Goal: Information Seeking & Learning: Learn about a topic

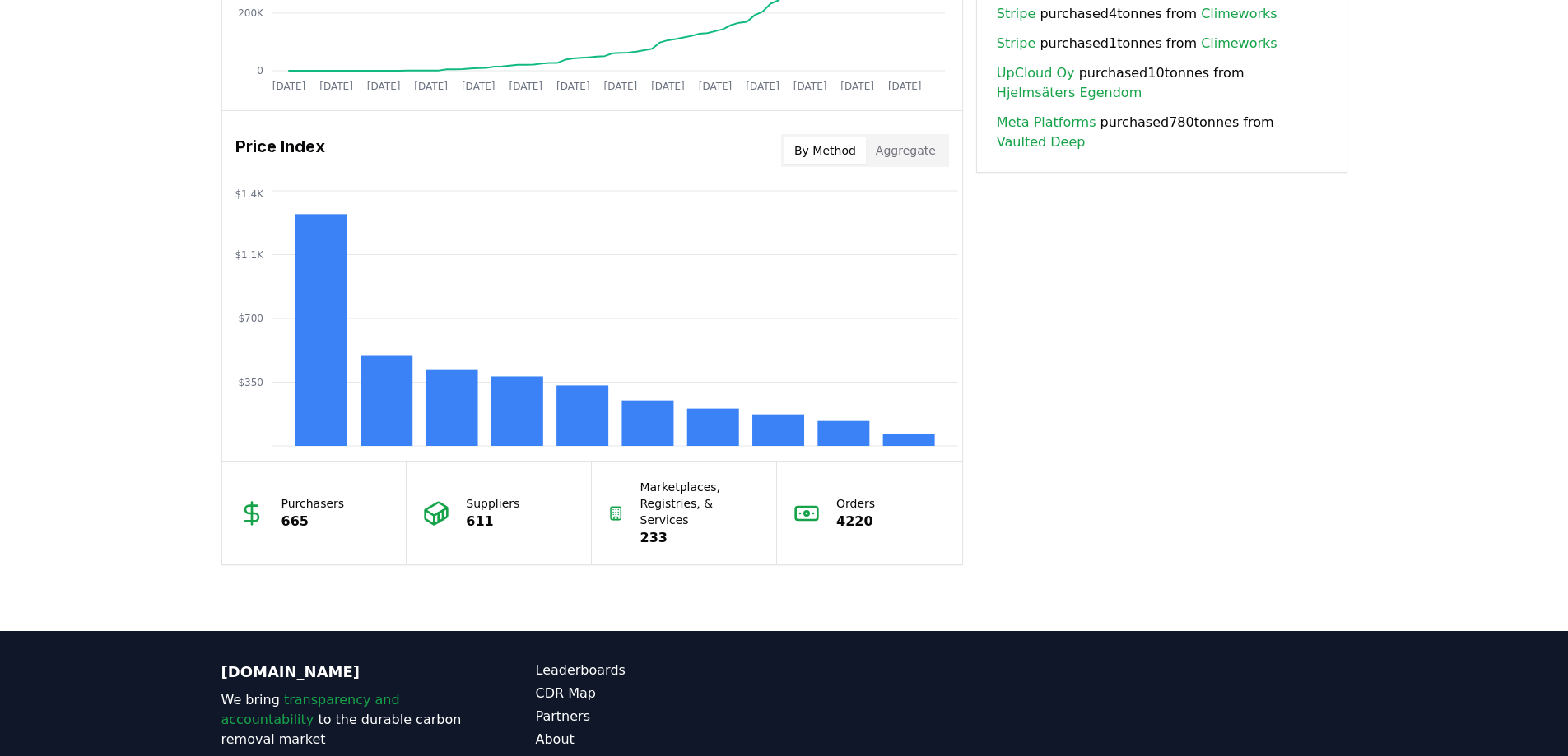
scroll to position [1316, 0]
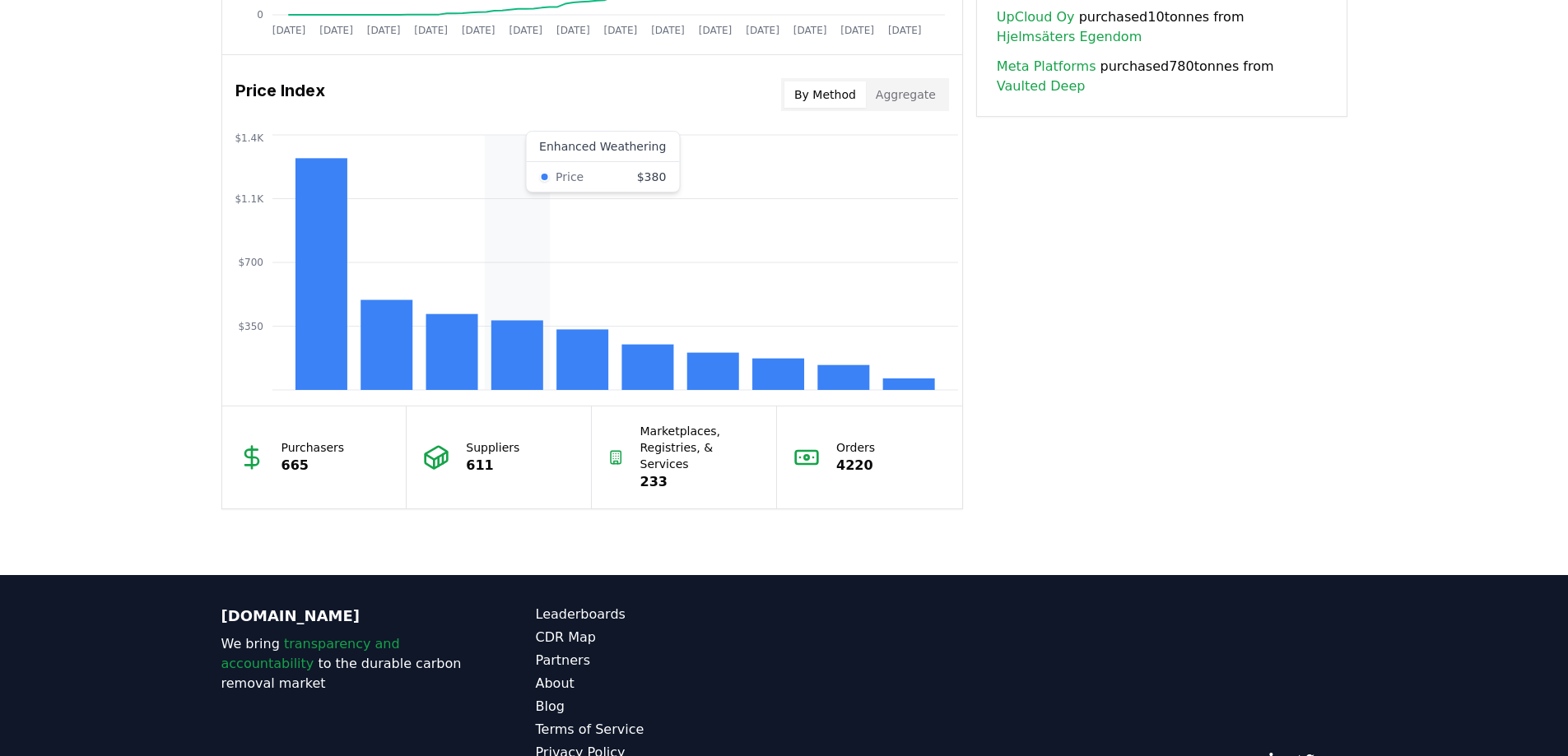
click at [508, 357] on rect at bounding box center [516, 354] width 51 height 70
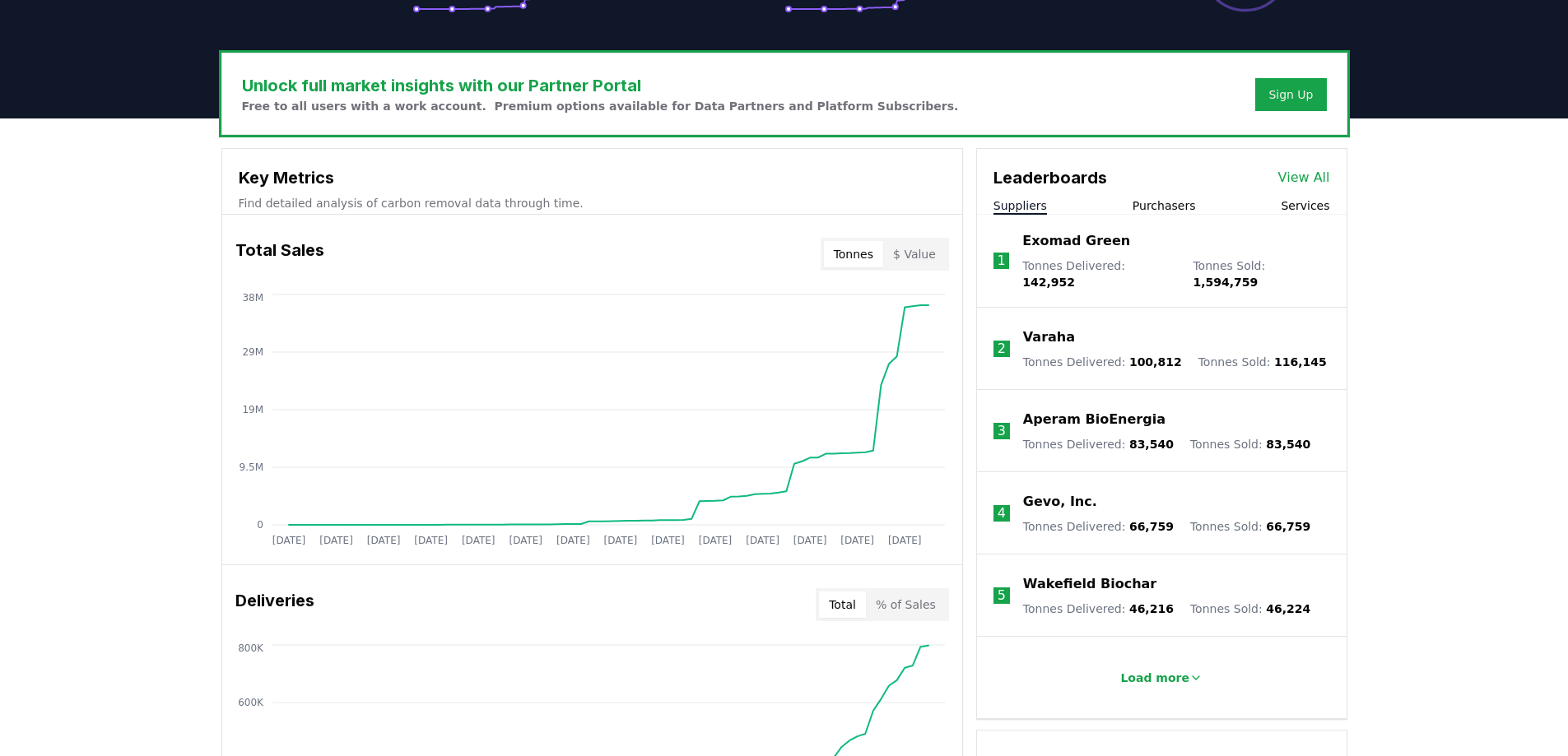
scroll to position [411, 0]
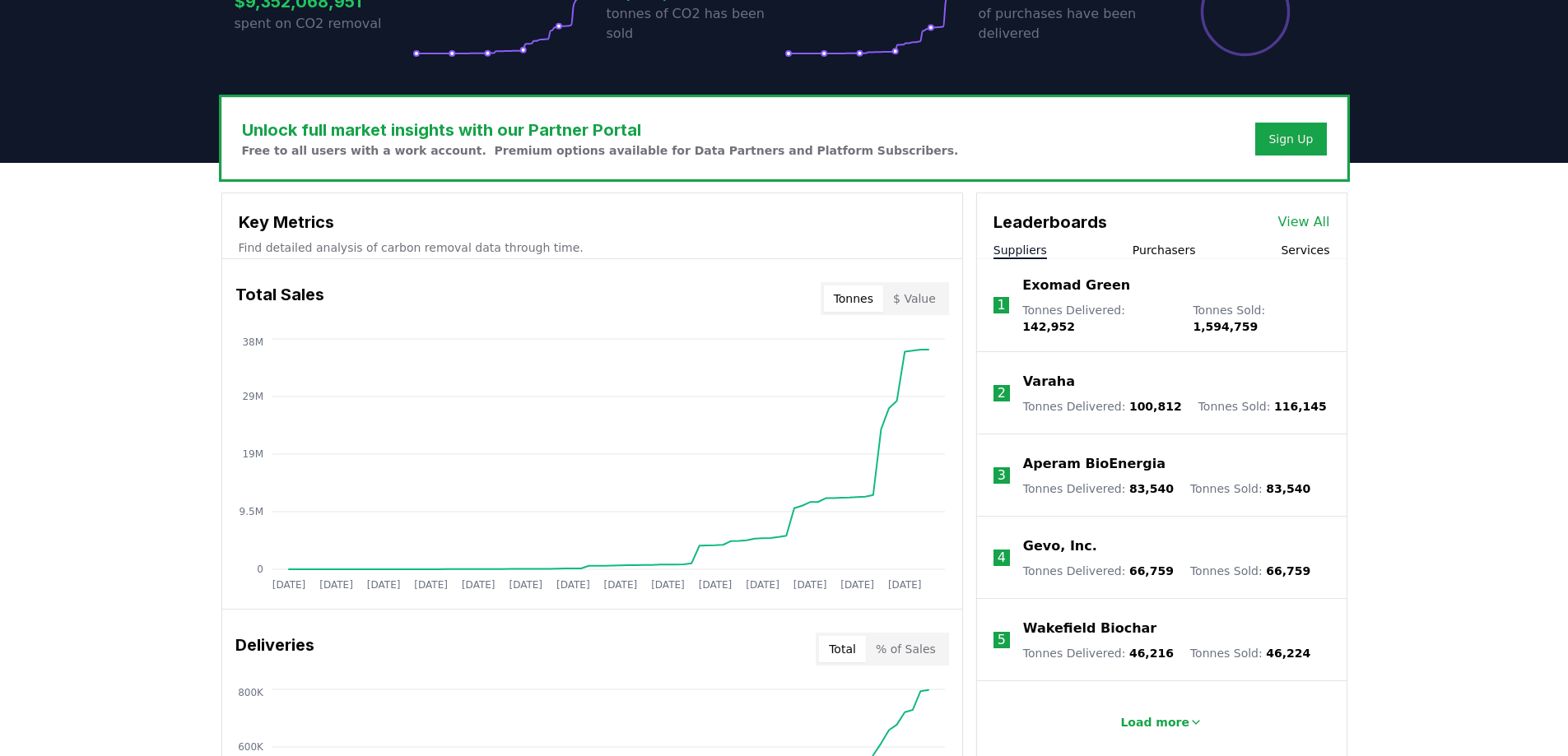
click at [1308, 221] on link "View All" at bounding box center [1304, 222] width 51 height 20
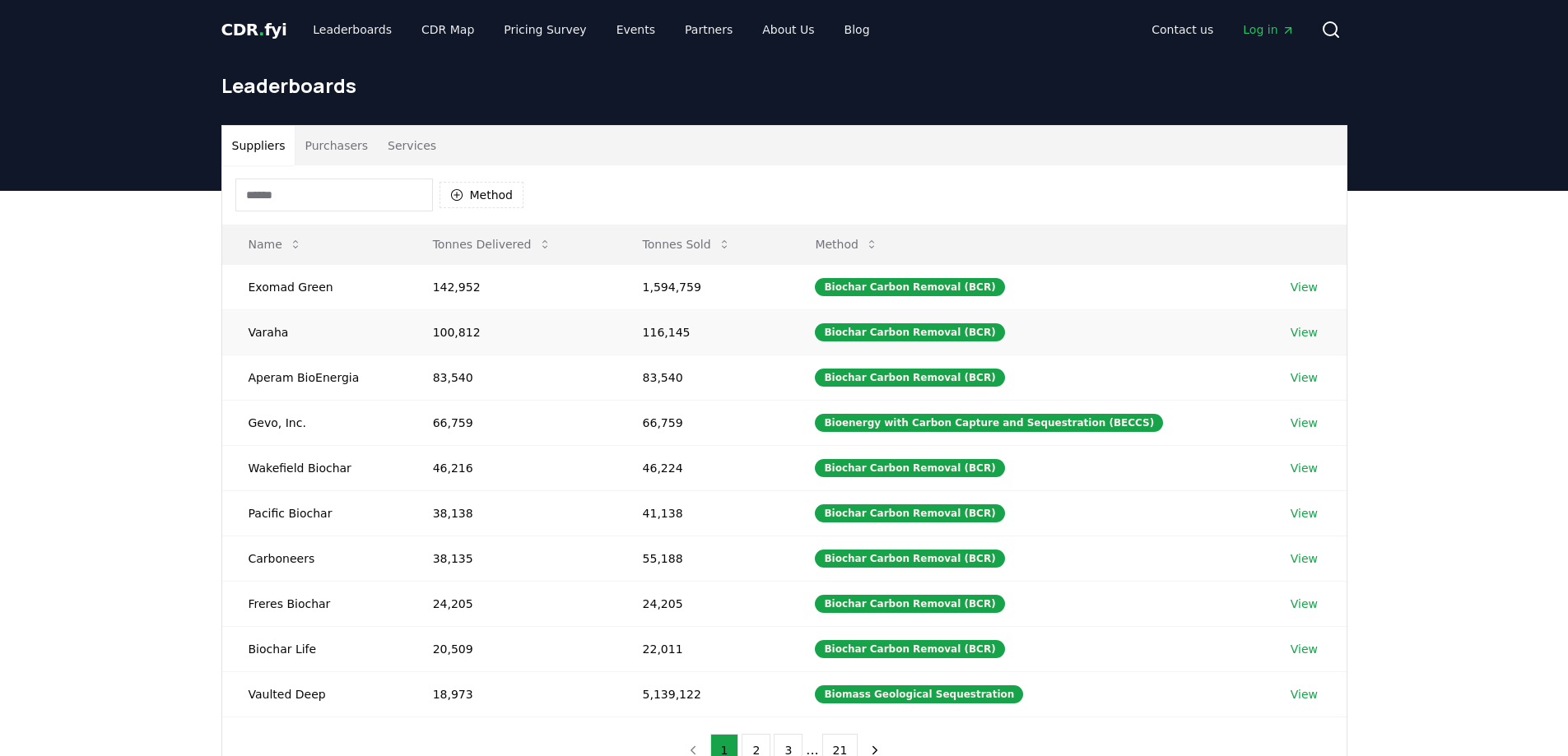
click at [1300, 330] on link "View" at bounding box center [1304, 331] width 28 height 16
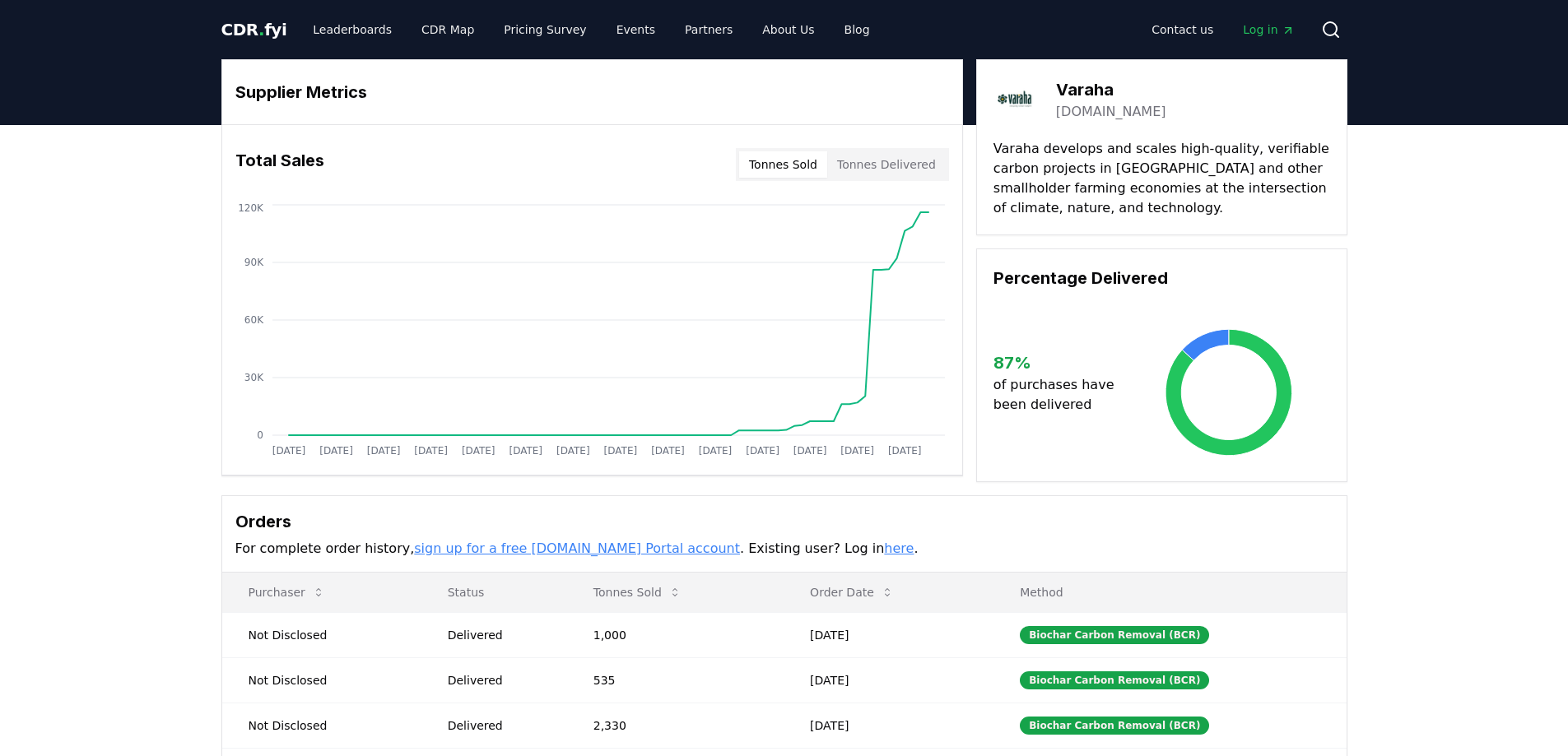
click at [472, 451] on tspan "[DATE]" at bounding box center [477, 450] width 33 height 11
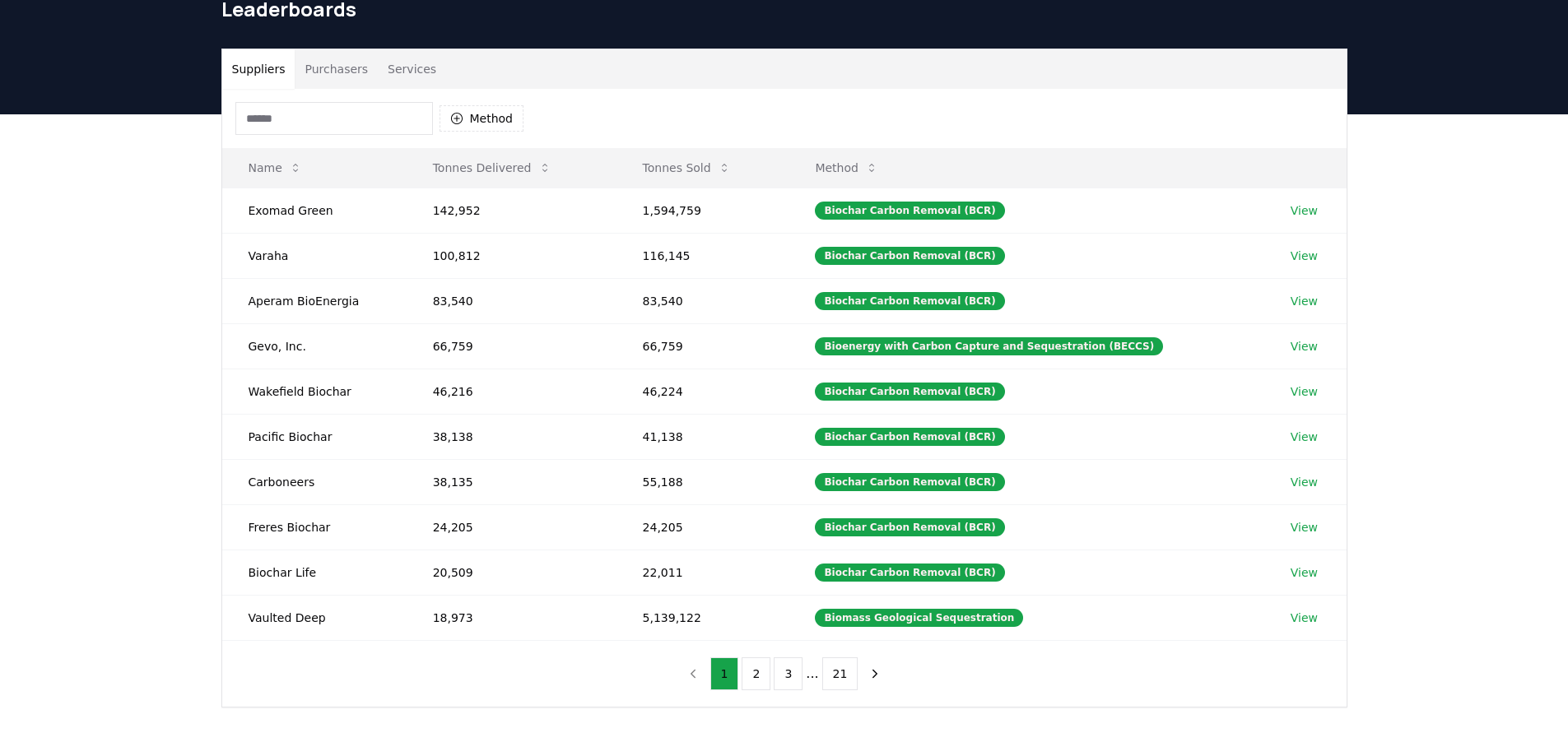
scroll to position [247, 0]
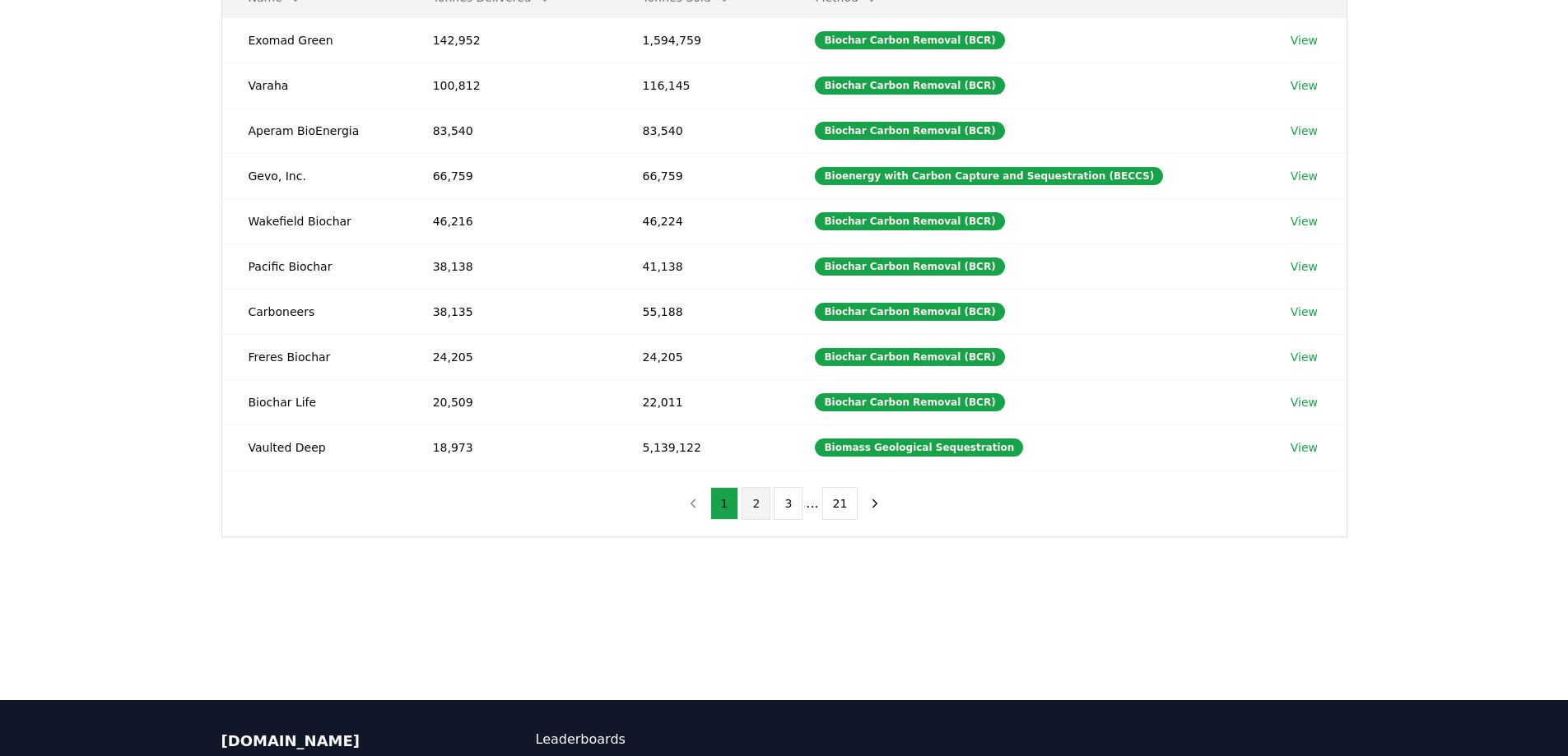
click at [763, 507] on button "2" at bounding box center [755, 503] width 29 height 33
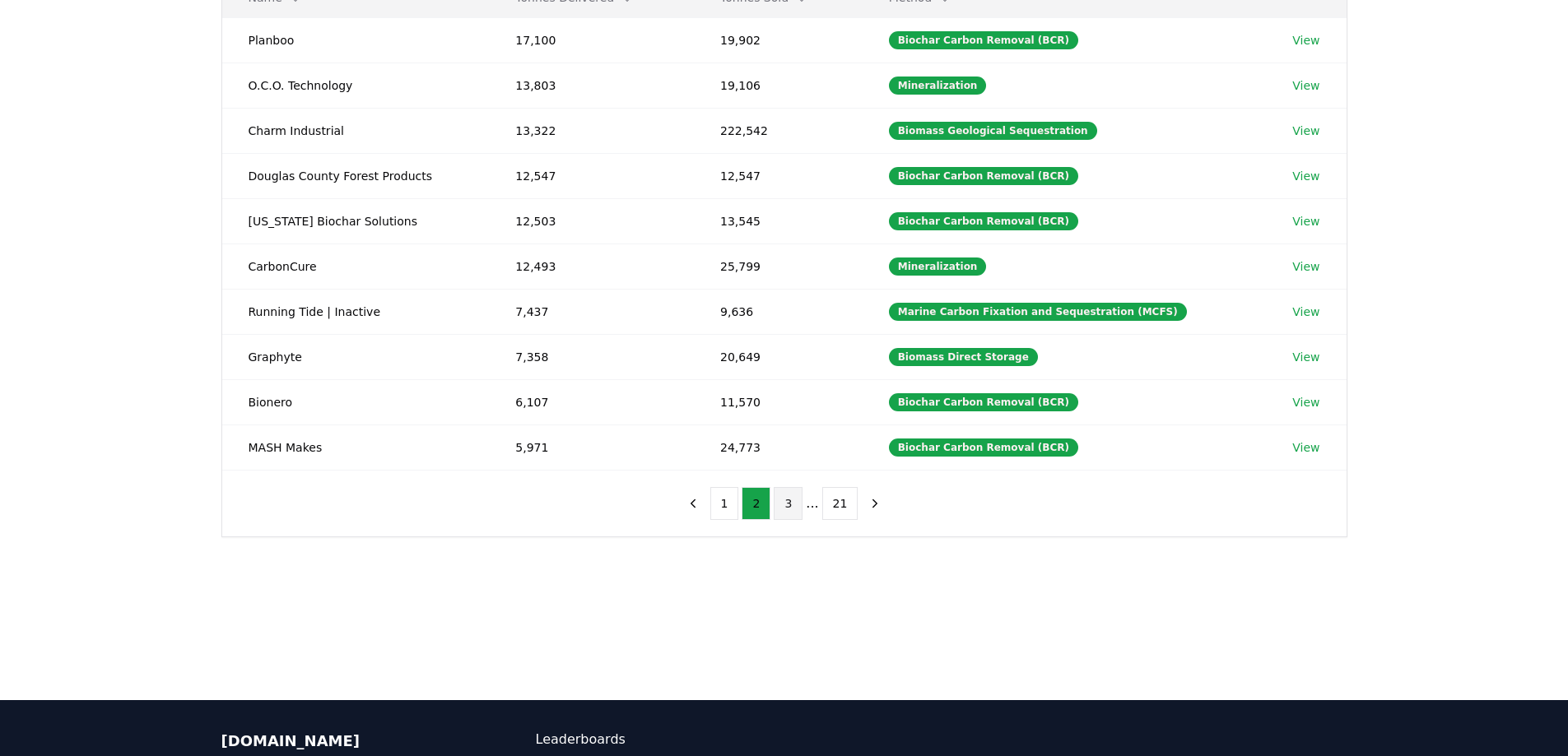
click at [787, 504] on button "3" at bounding box center [788, 503] width 29 height 33
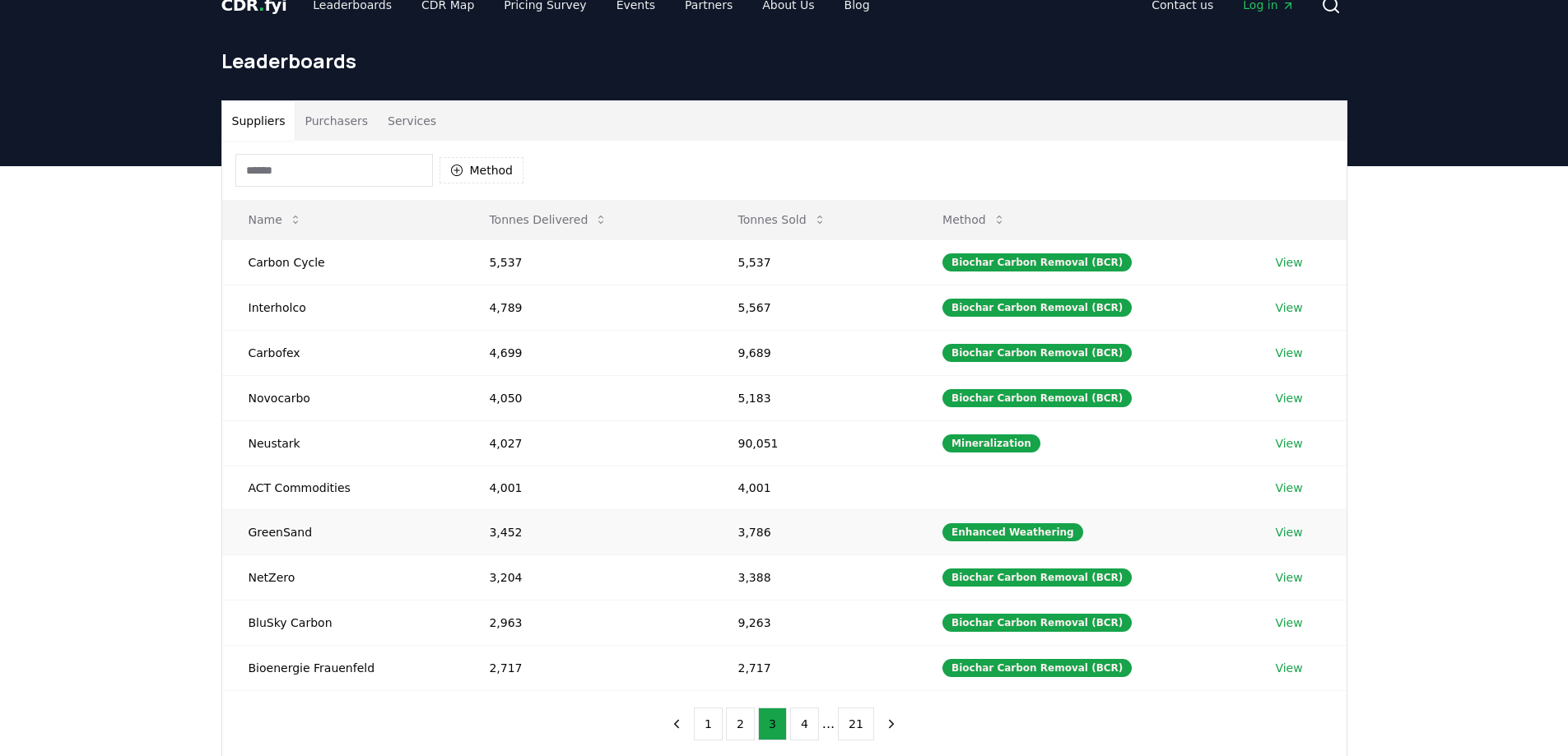
scroll to position [0, 0]
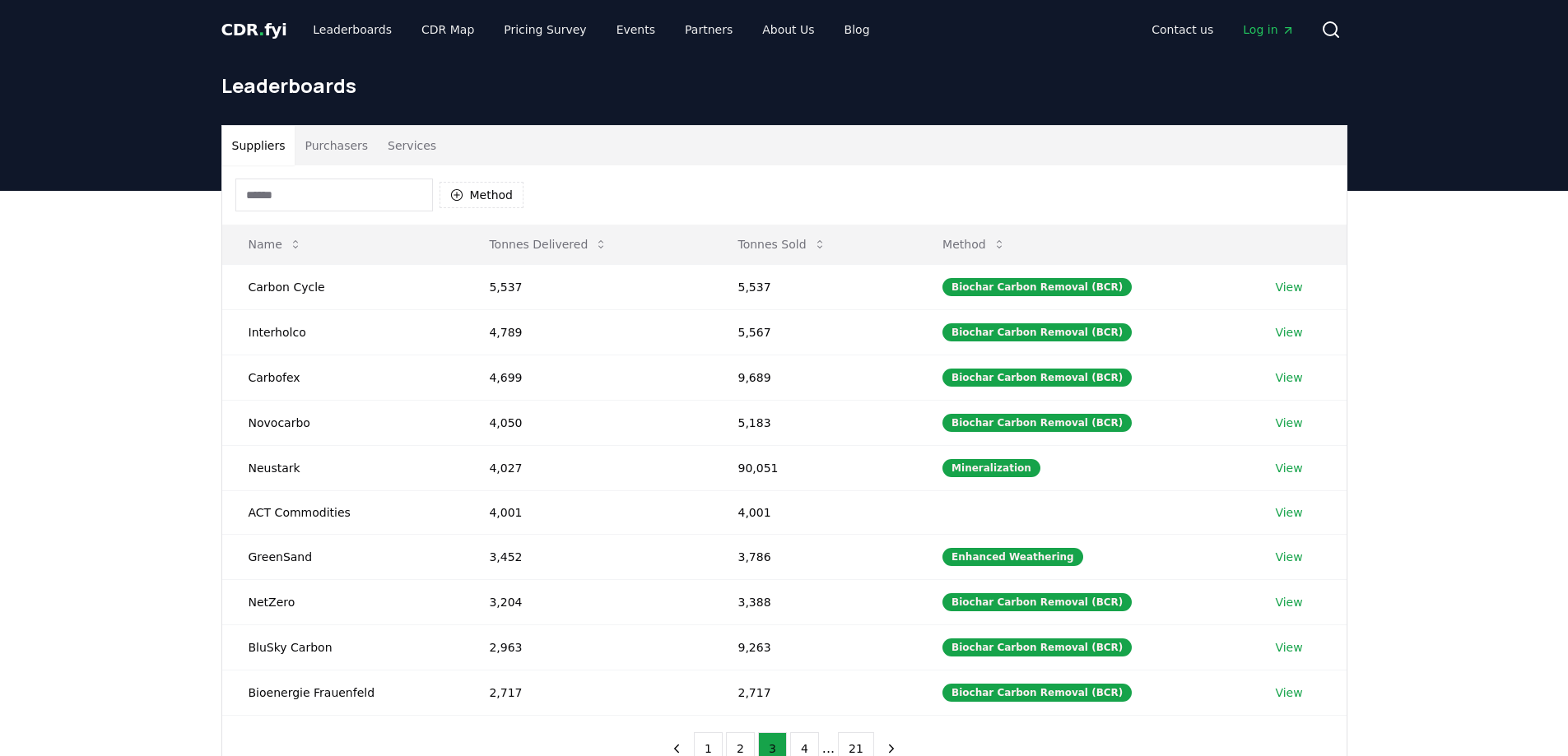
click at [268, 190] on input at bounding box center [333, 194] width 197 height 33
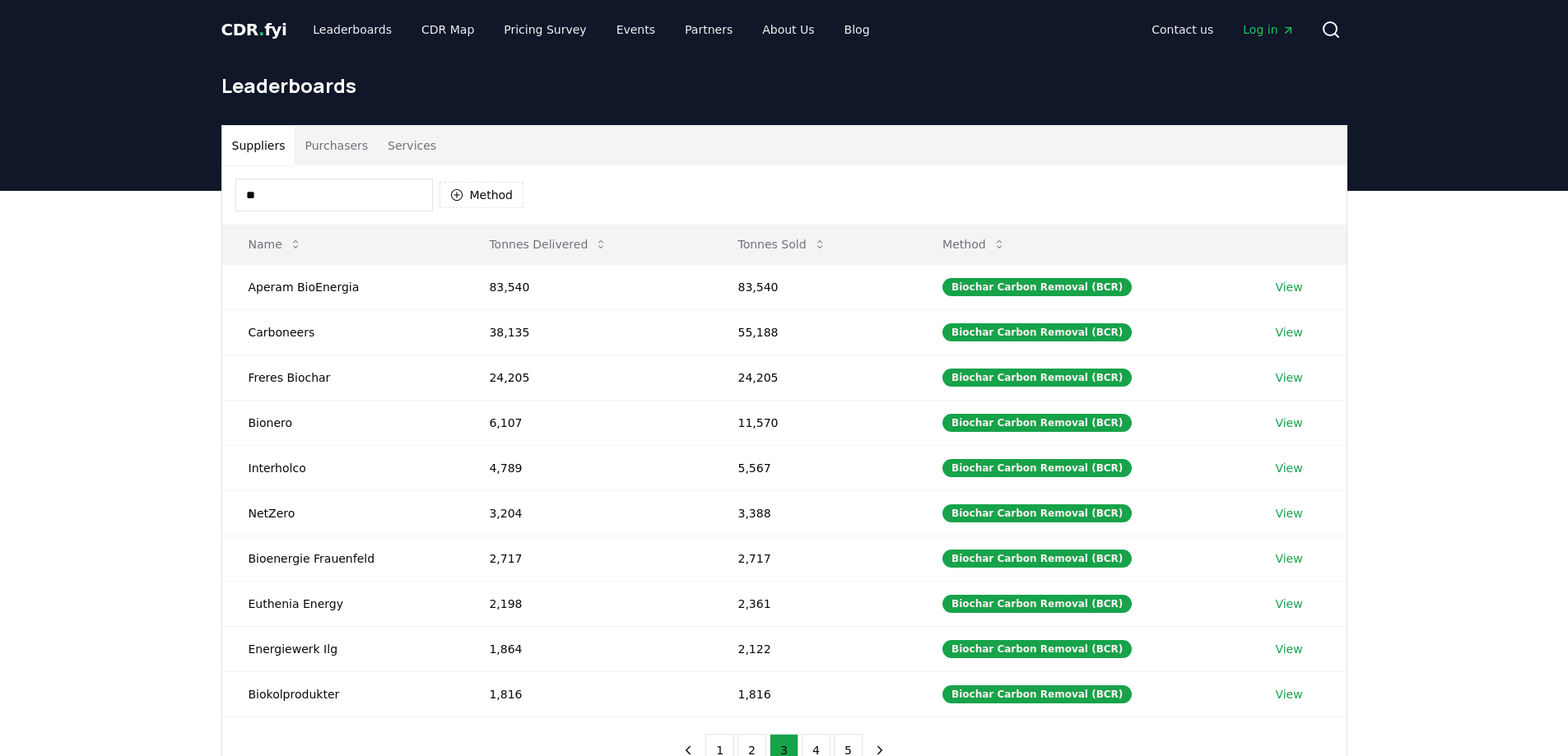
type input "***"
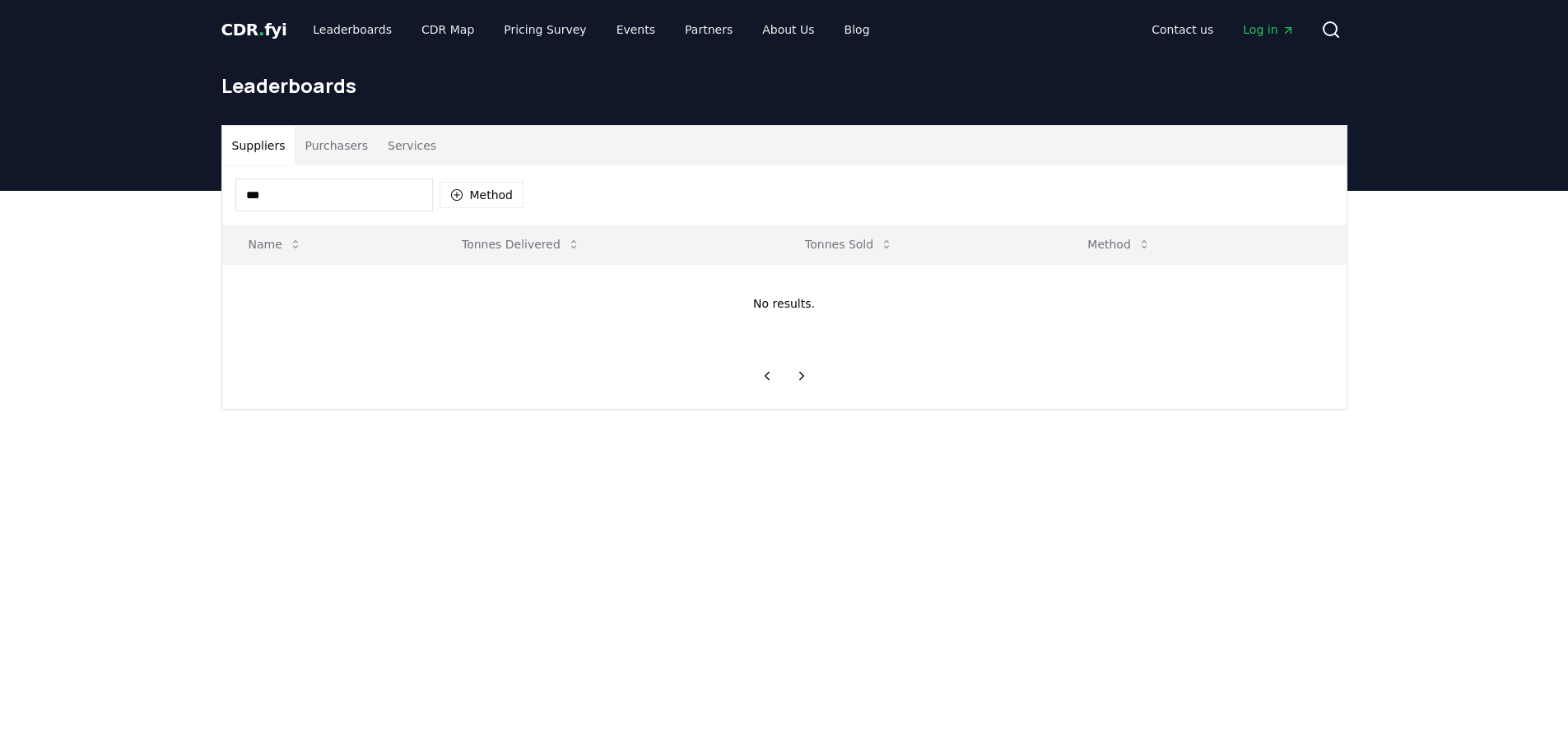
drag, startPoint x: 293, startPoint y: 190, endPoint x: 146, endPoint y: 174, distance: 147.9
click at [146, 174] on div "CDR . fyi Leaderboards CDR Map Pricing Survey Events Partners About Us Blog Con…" at bounding box center [784, 605] width 1568 height 1210
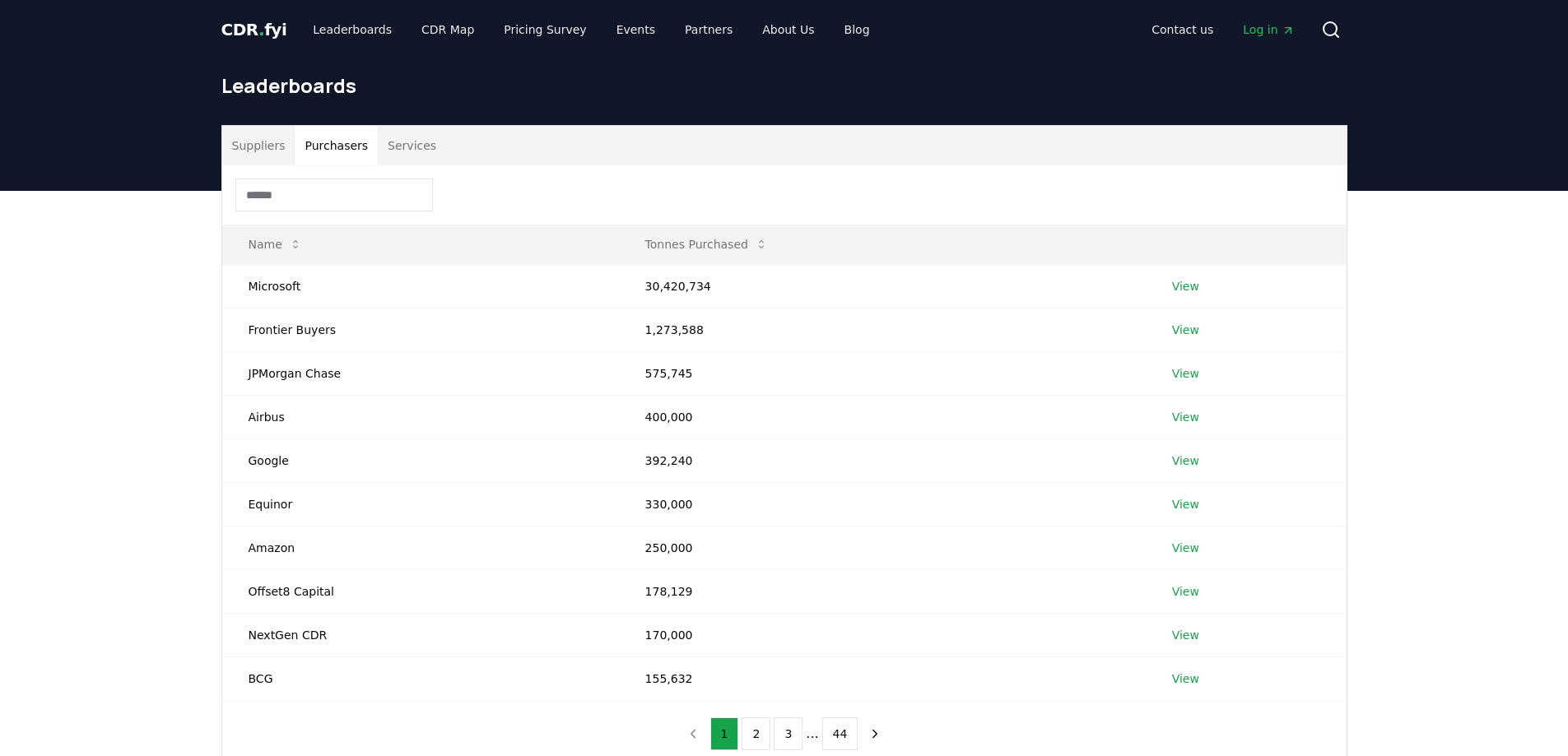
click at [323, 145] on button "Purchasers" at bounding box center [335, 145] width 83 height 39
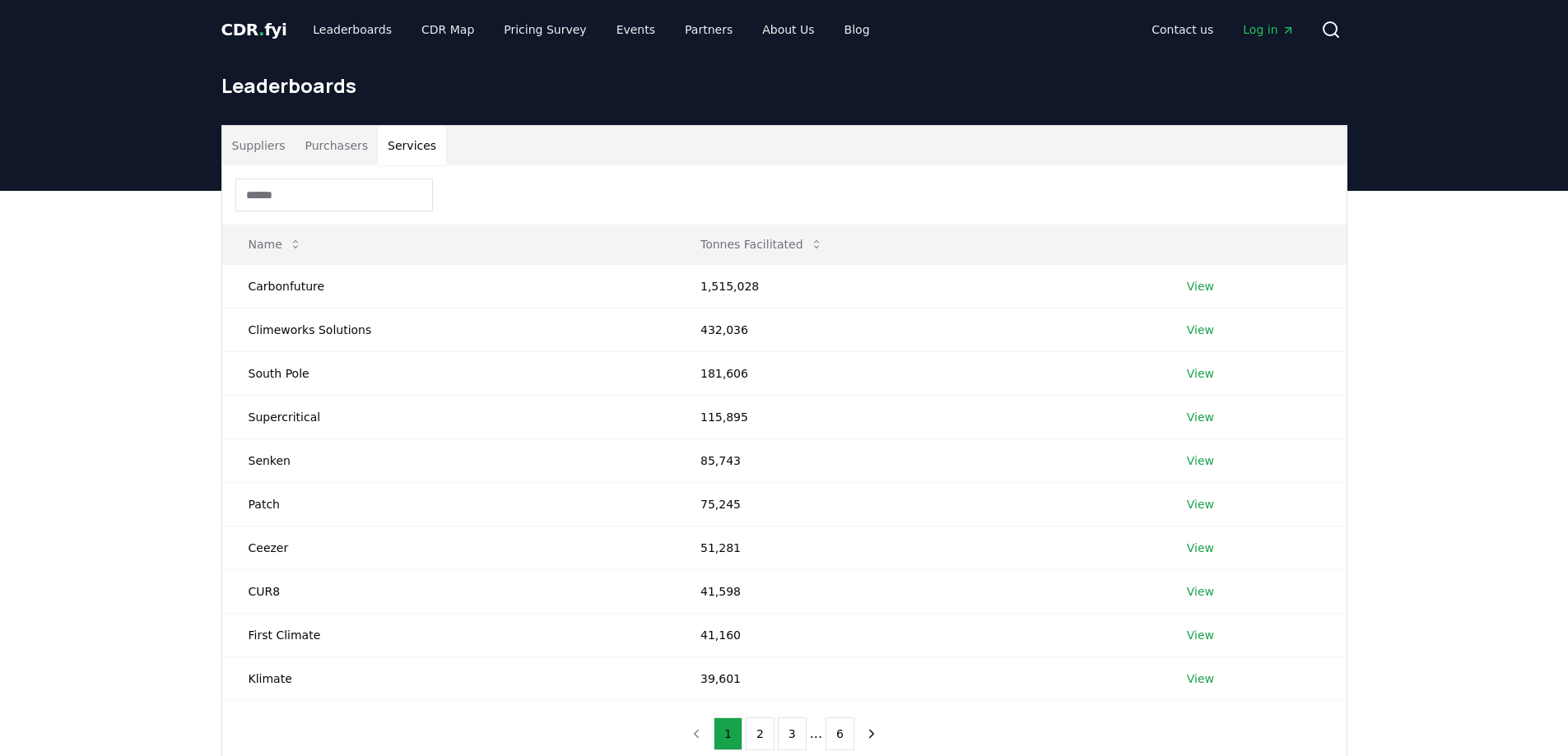
click at [391, 145] on button "Services" at bounding box center [412, 145] width 69 height 39
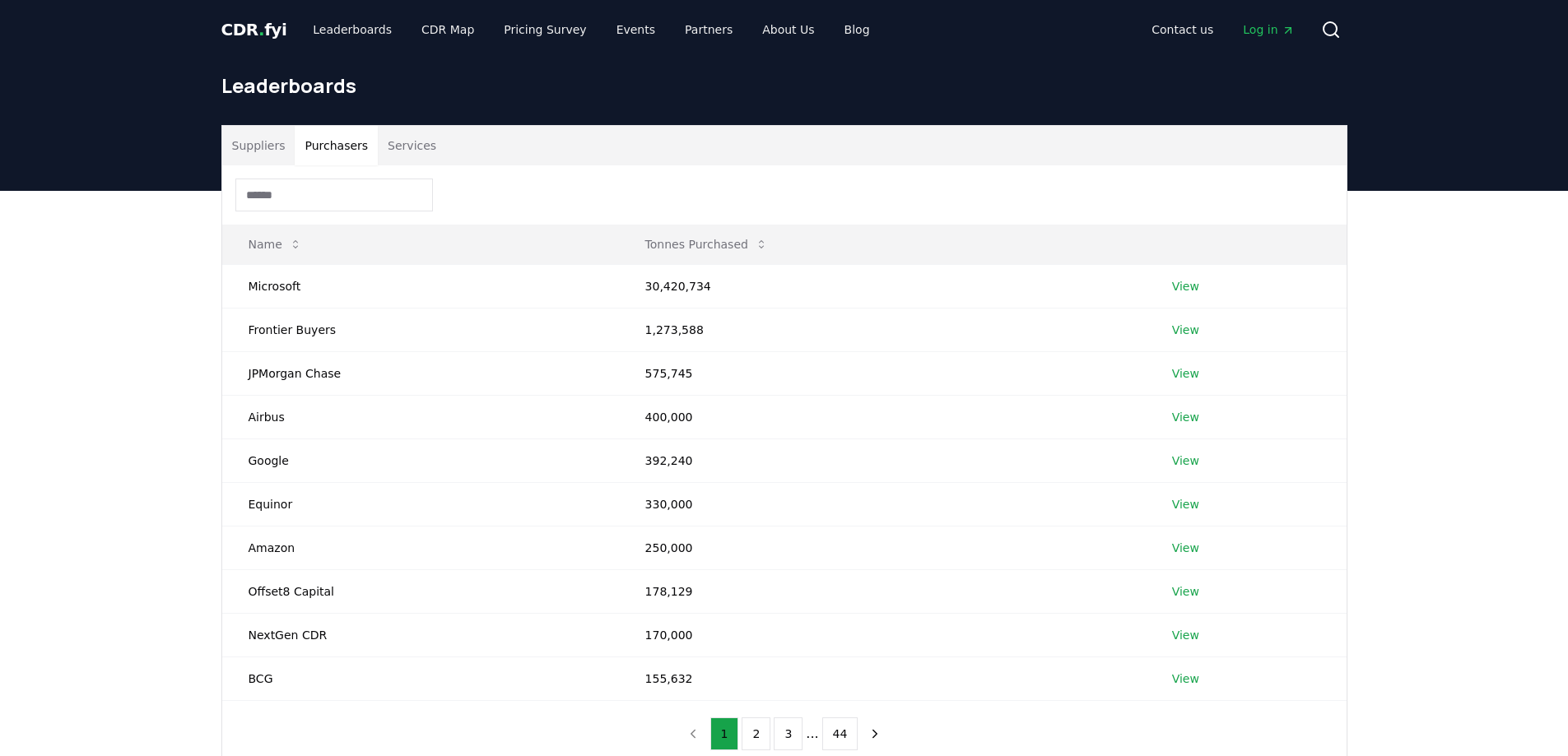
click at [311, 138] on button "Purchasers" at bounding box center [335, 145] width 83 height 39
click at [386, 149] on button "Services" at bounding box center [412, 145] width 69 height 39
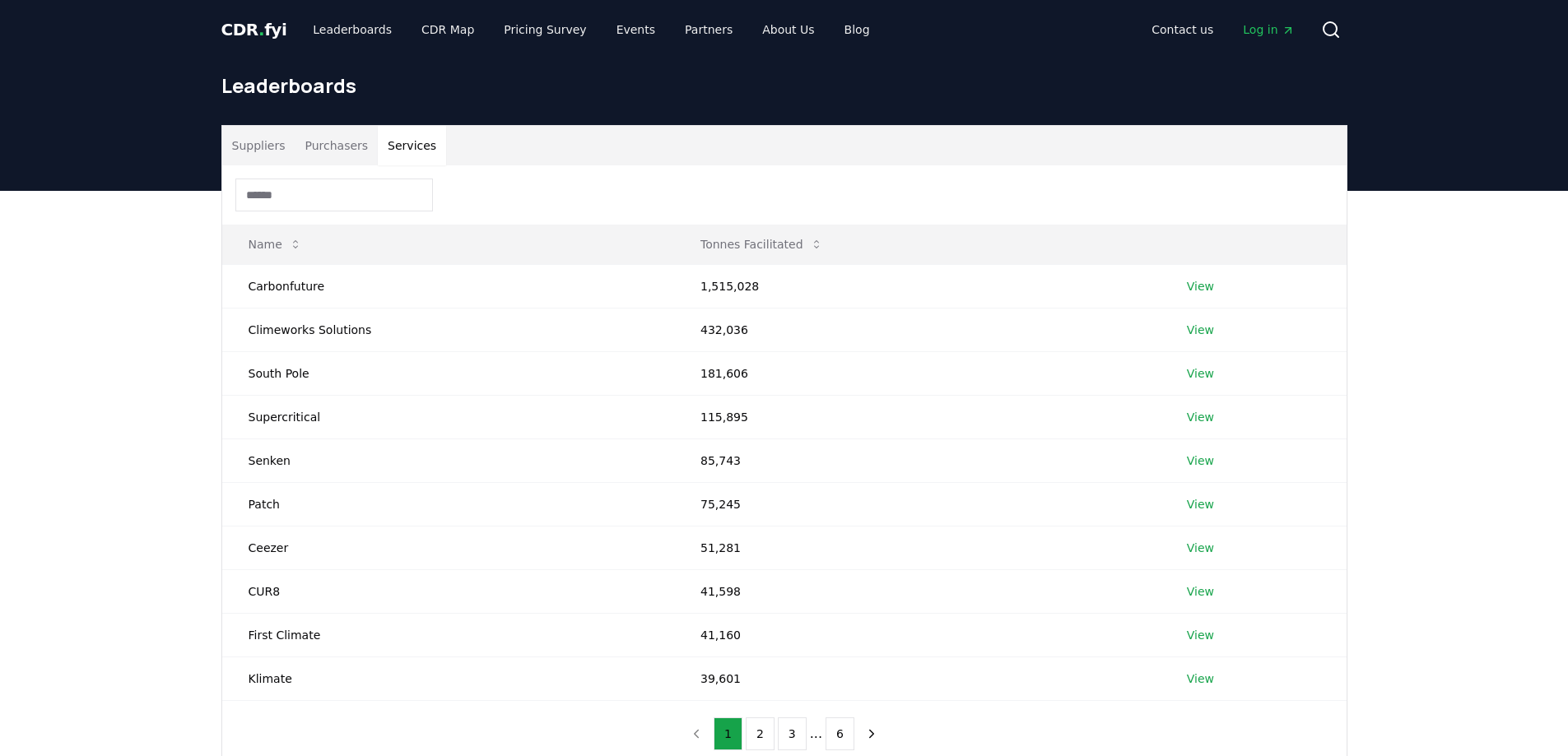
click at [269, 195] on input at bounding box center [333, 194] width 197 height 33
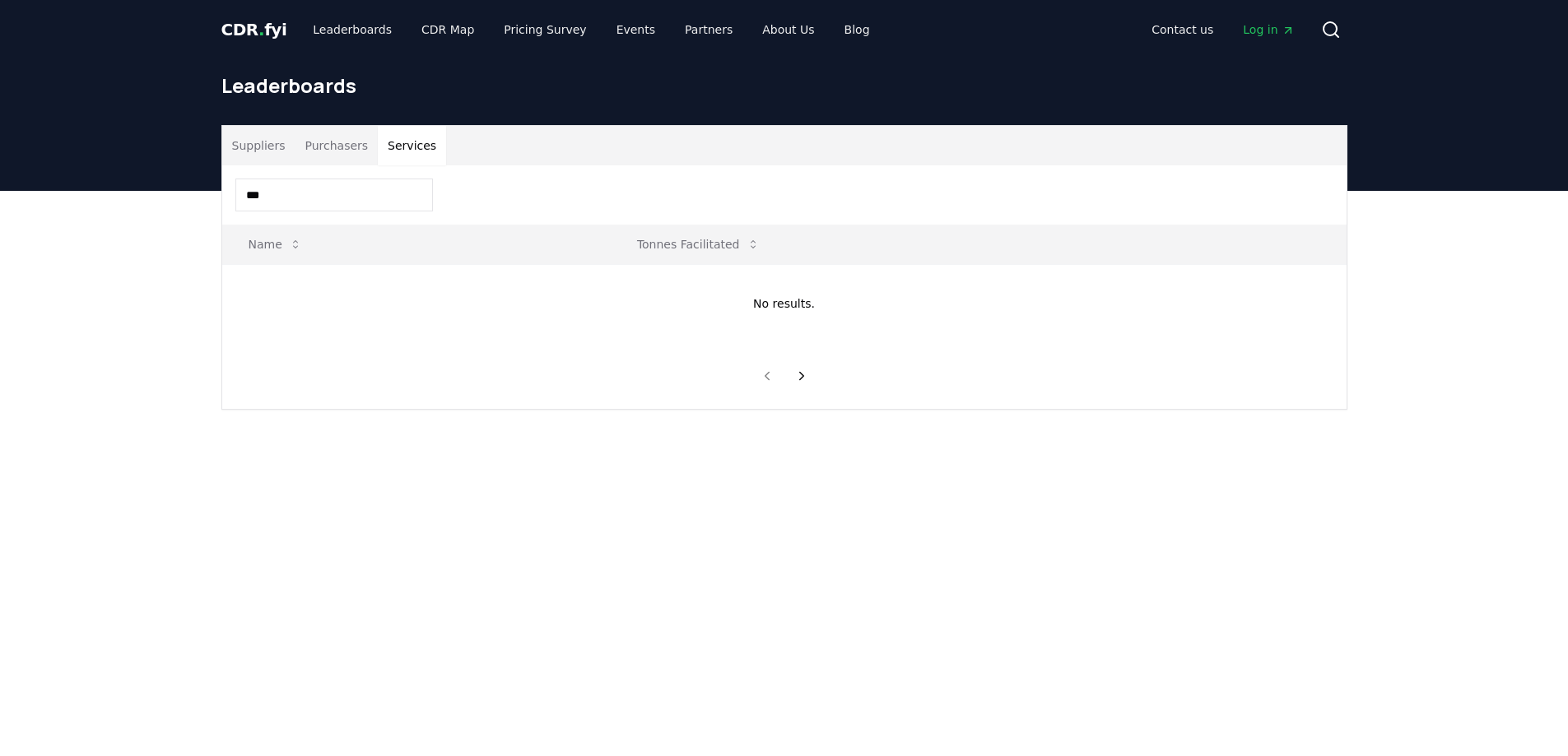
drag, startPoint x: 273, startPoint y: 189, endPoint x: 227, endPoint y: 196, distance: 46.5
click at [227, 196] on div "***" at bounding box center [784, 195] width 1124 height 59
type input "******"
drag, startPoint x: 287, startPoint y: 196, endPoint x: 141, endPoint y: 201, distance: 146.1
click at [141, 201] on div "Suppliers Purchasers Services ****** Name Tonnes Facilitated No results." at bounding box center [784, 332] width 1568 height 285
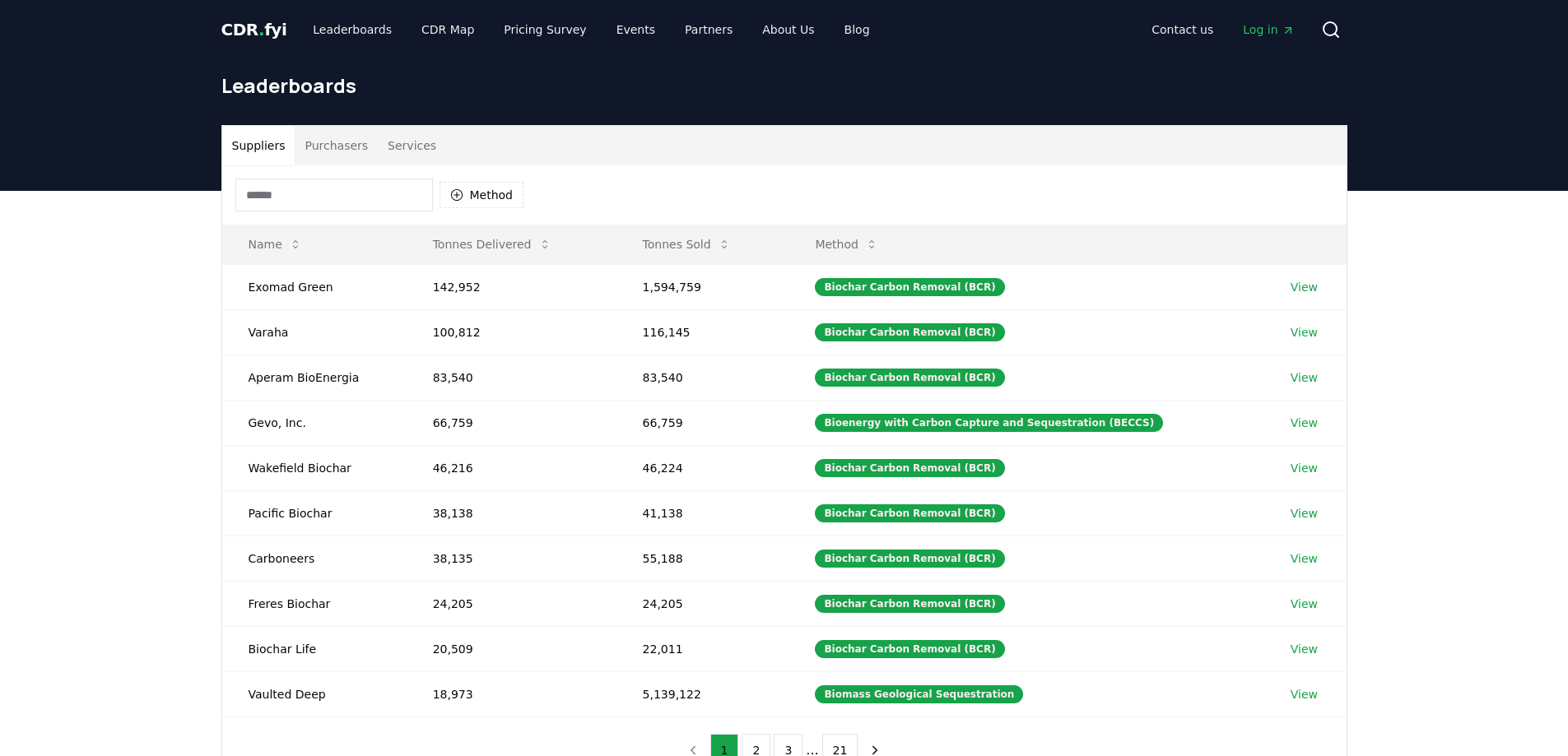
click at [248, 146] on button "Suppliers" at bounding box center [258, 145] width 73 height 39
click at [1302, 329] on link "View" at bounding box center [1304, 331] width 28 height 16
